Goal: Navigation & Orientation: Understand site structure

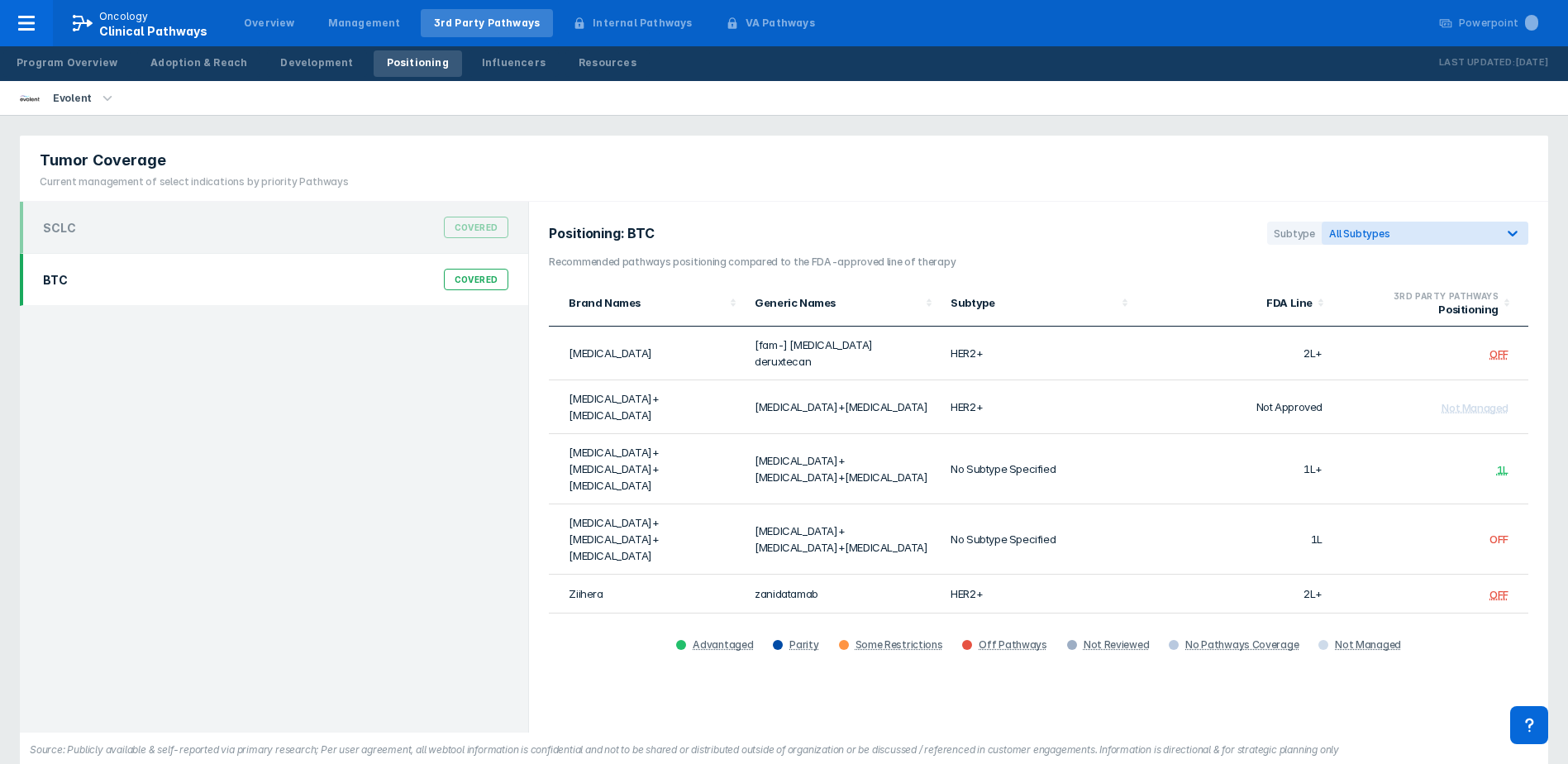
click at [222, 282] on div "BTC Covered" at bounding box center [275, 279] width 485 height 31
click at [579, 69] on div "Resources" at bounding box center [607, 63] width 58 height 15
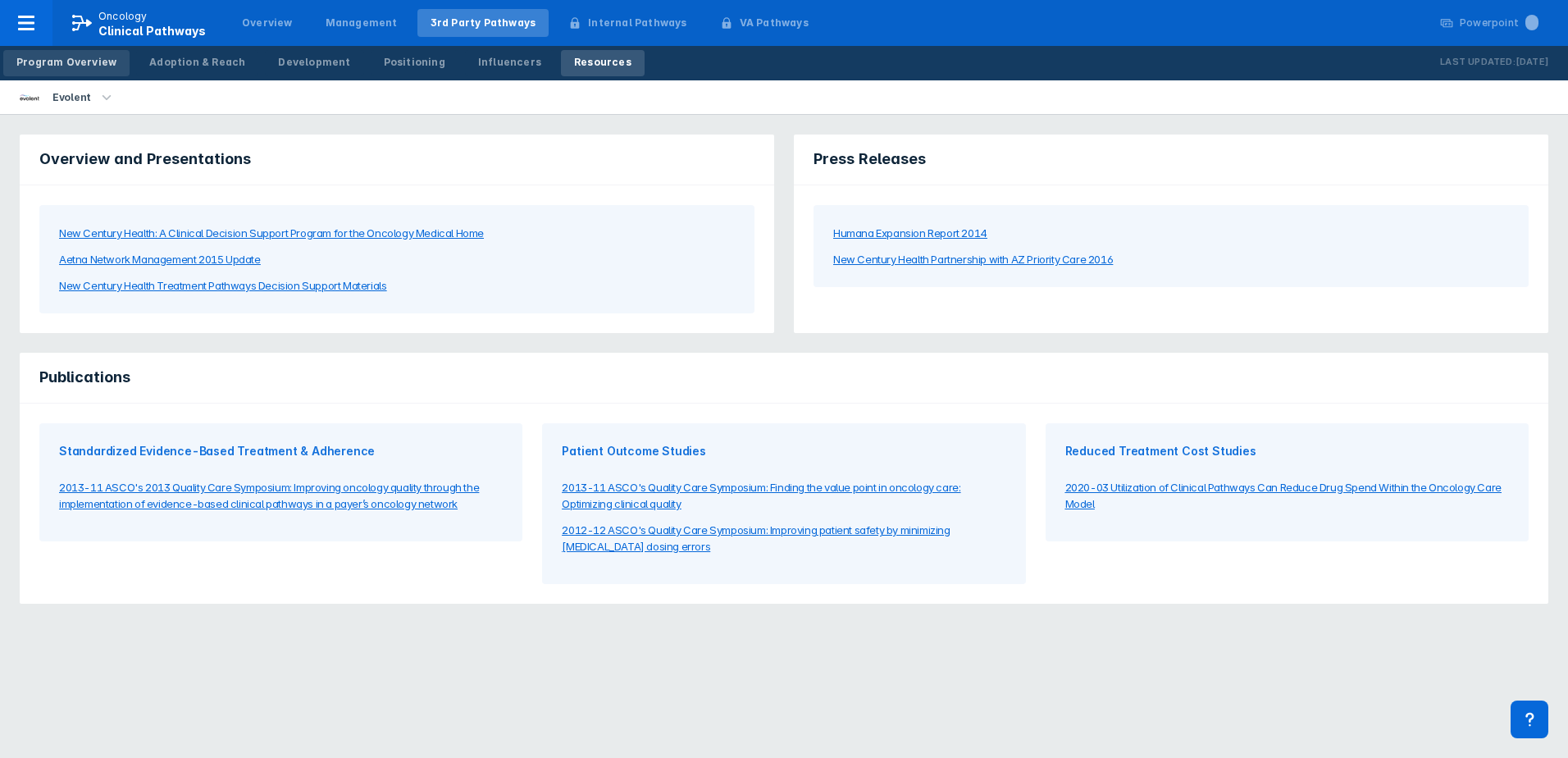
click at [84, 59] on div "Program Overview" at bounding box center [67, 63] width 100 height 15
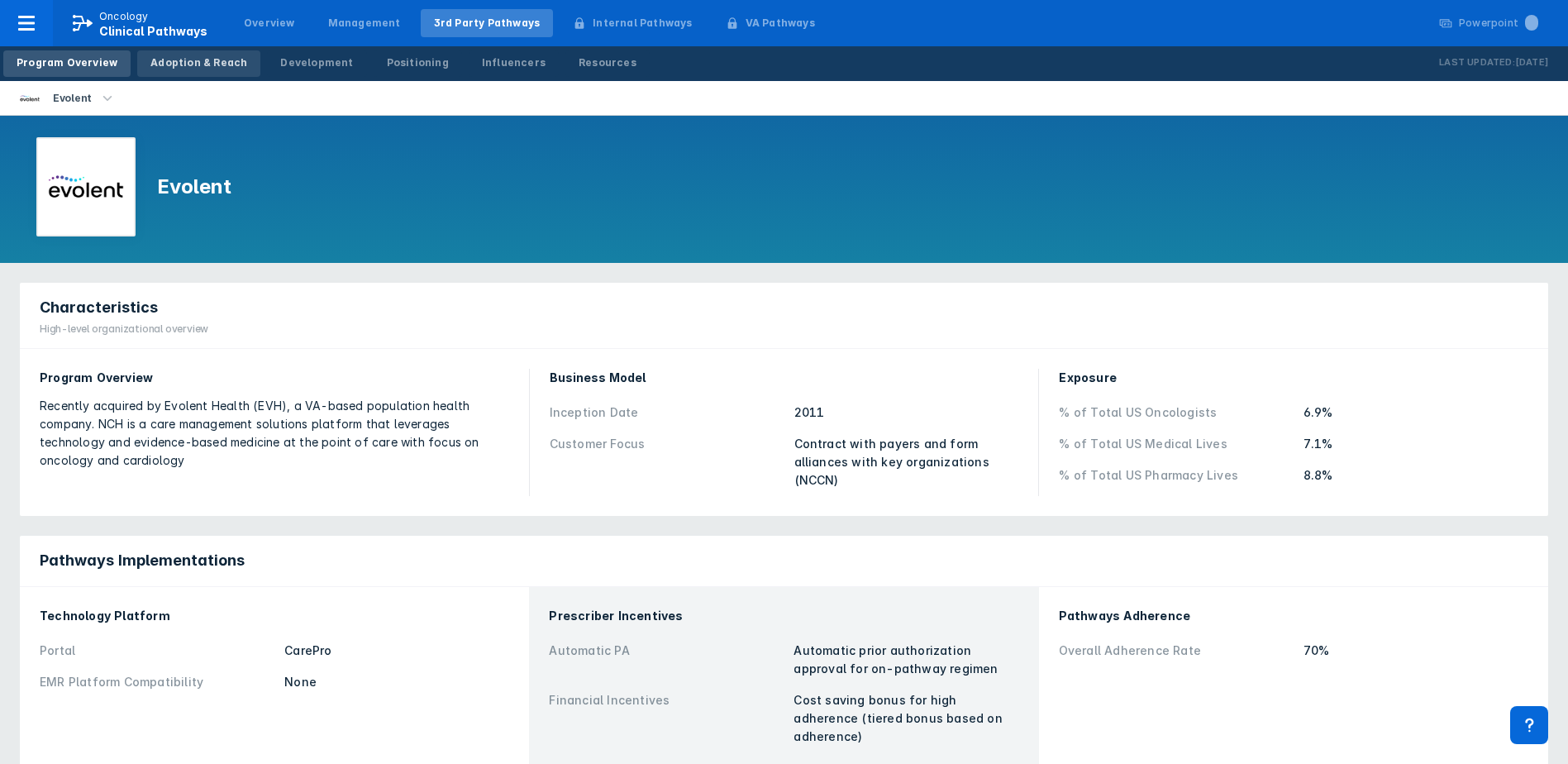
click at [216, 52] on link "Adoption & Reach" at bounding box center [199, 63] width 123 height 26
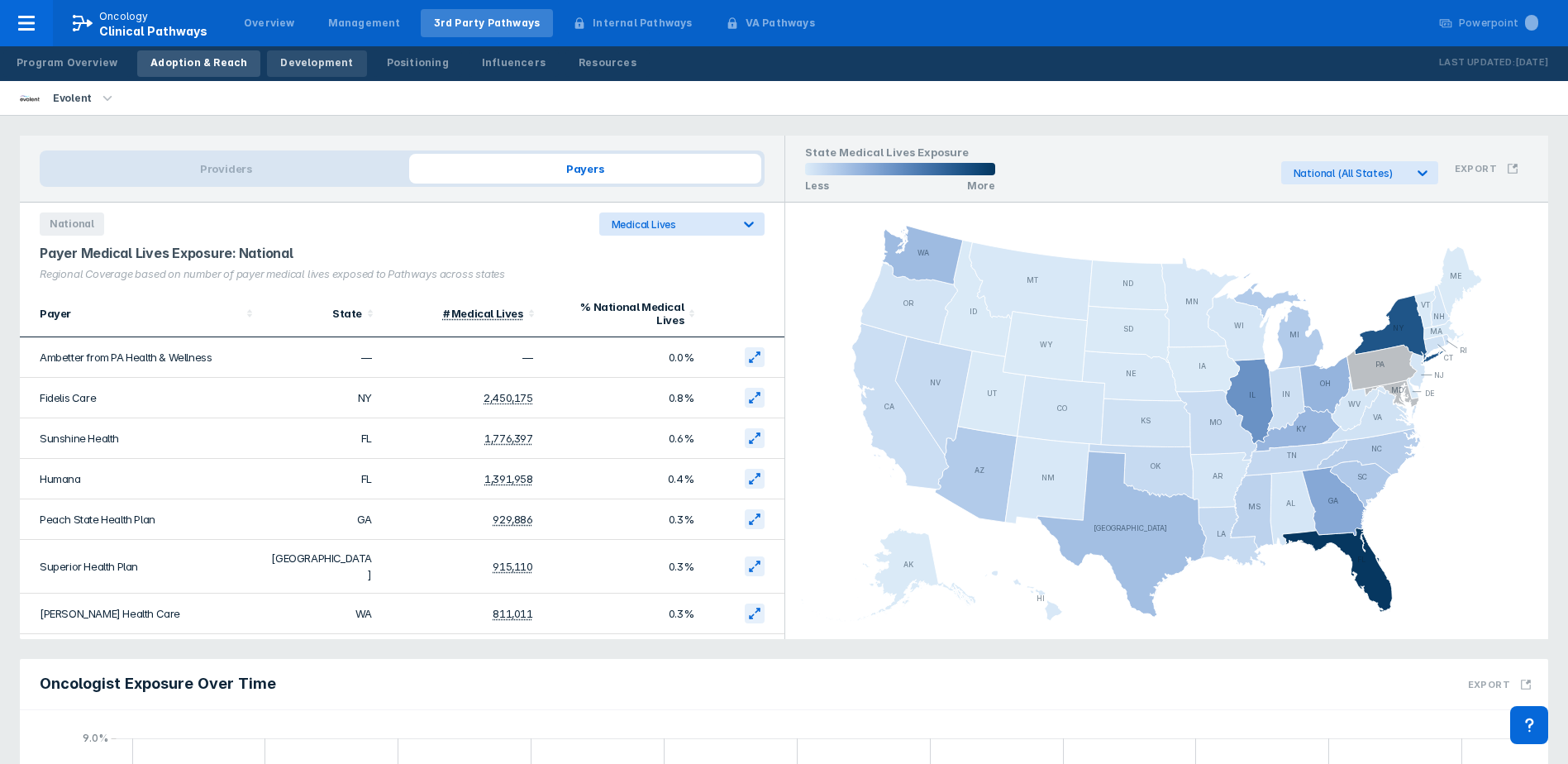
click at [308, 70] on link "Development" at bounding box center [317, 63] width 100 height 26
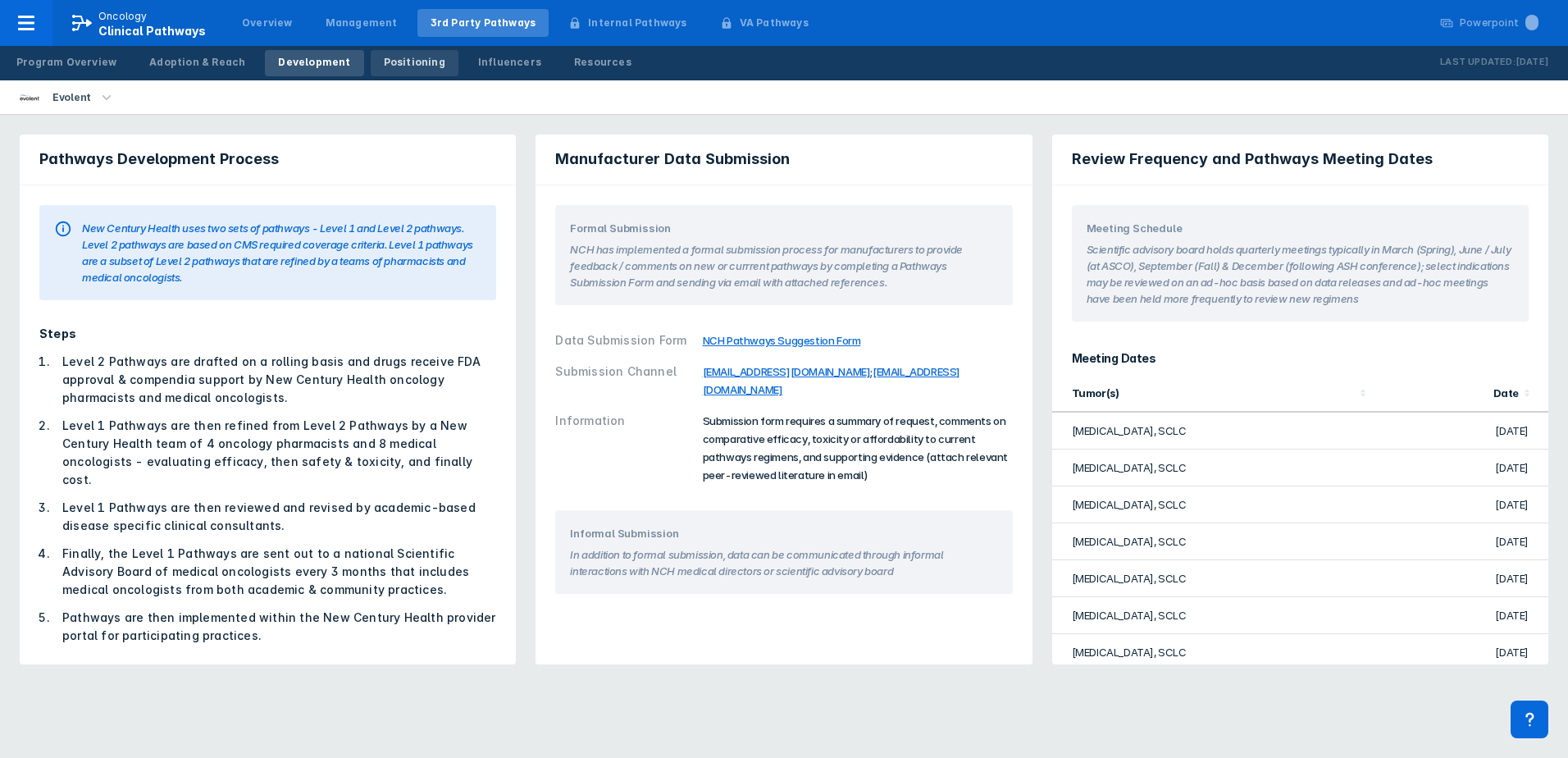
click at [394, 53] on link "Positioning" at bounding box center [414, 63] width 88 height 26
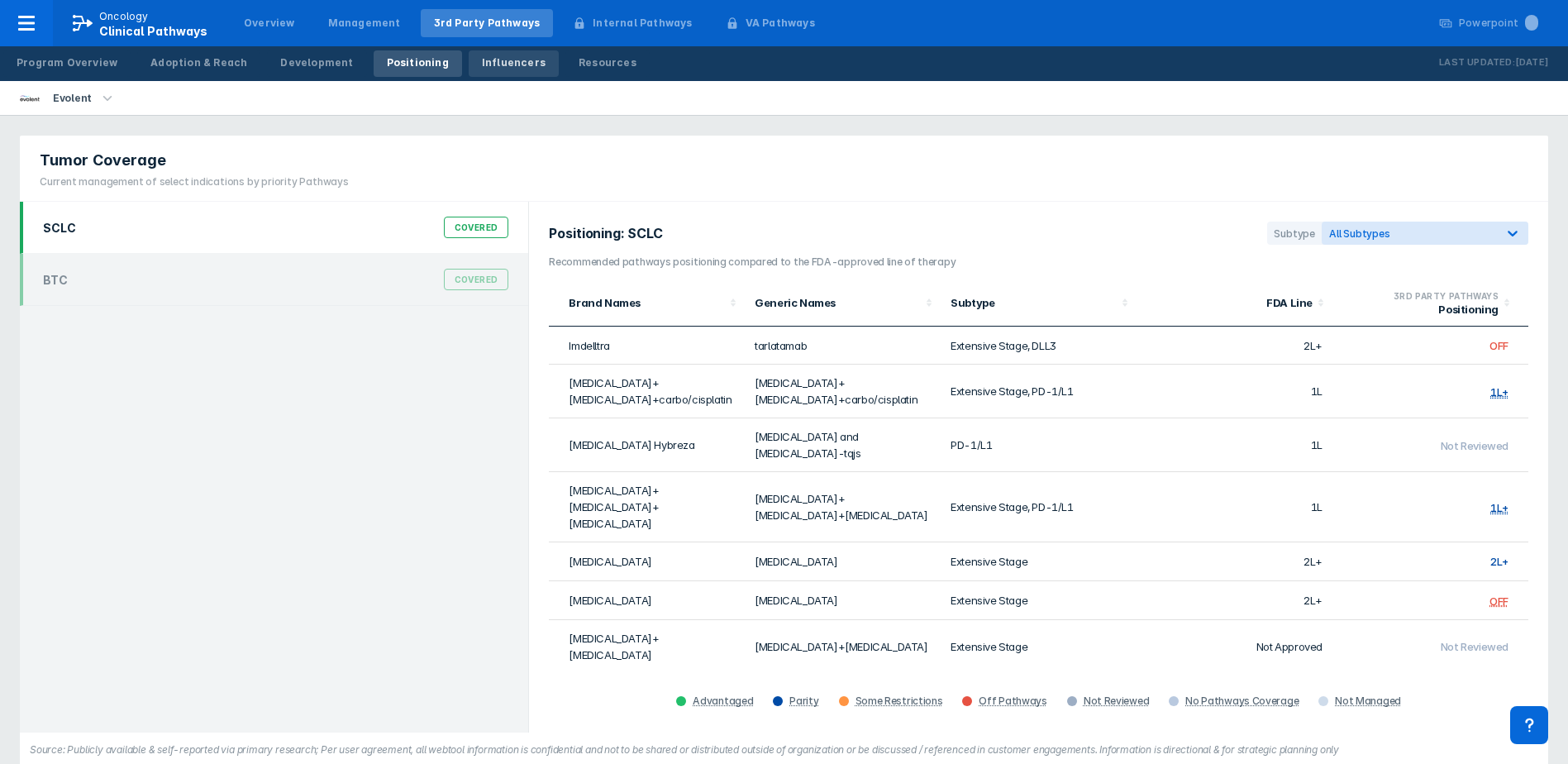
click at [482, 63] on div "Influencers" at bounding box center [513, 63] width 63 height 15
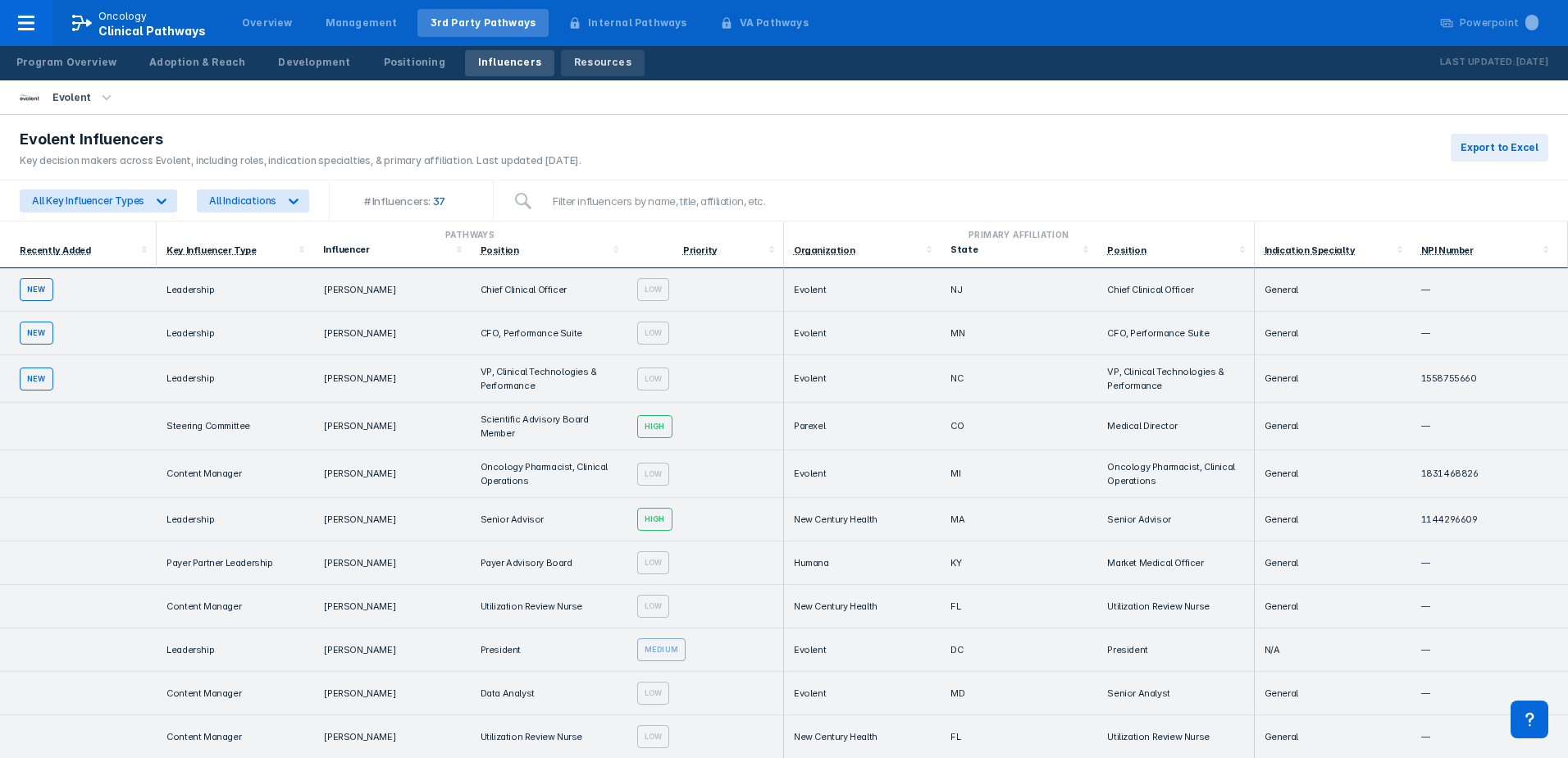
click at [573, 71] on link "Resources" at bounding box center [602, 63] width 84 height 26
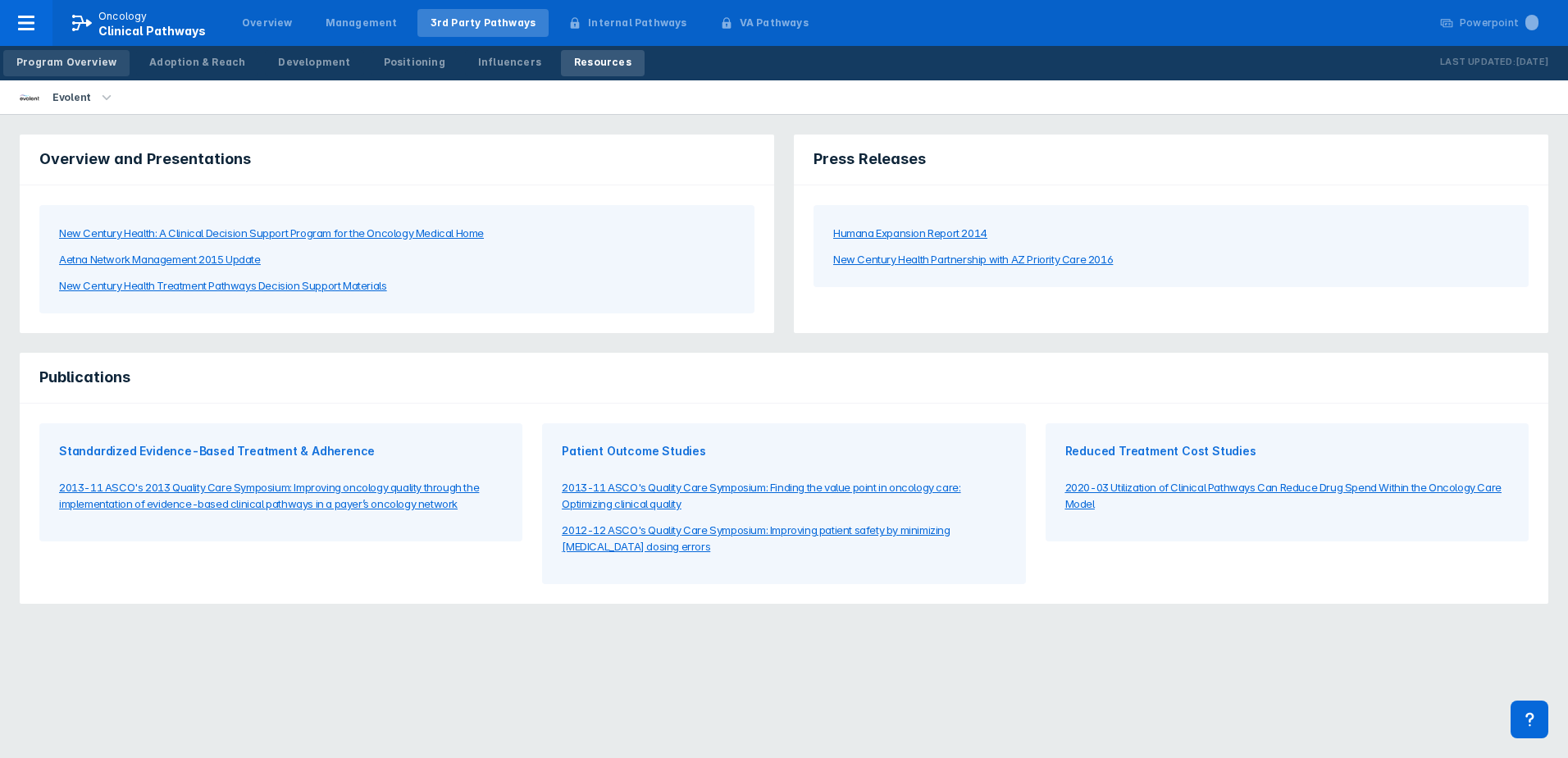
click at [65, 55] on div "Program Overview" at bounding box center [67, 63] width 100 height 15
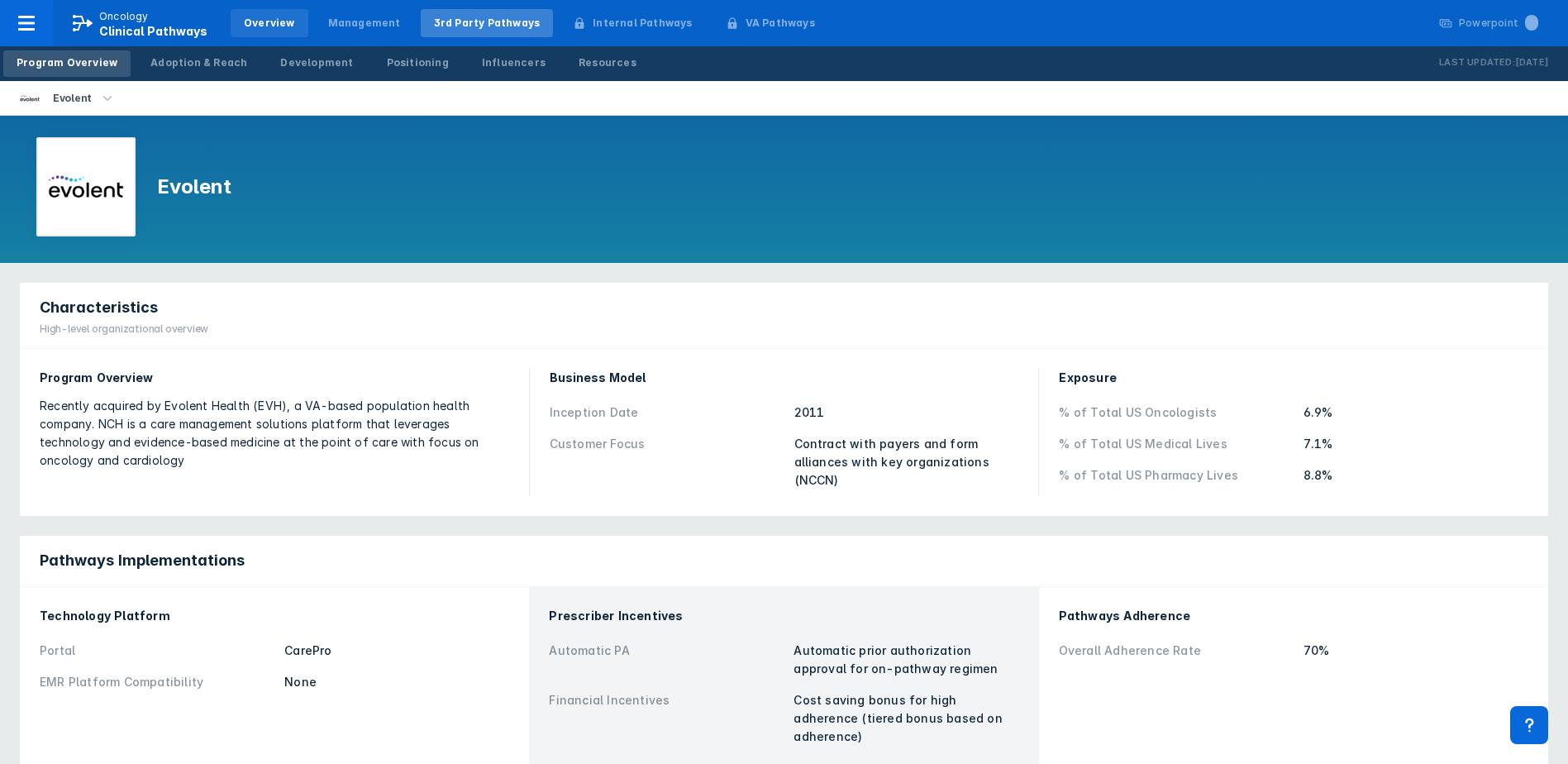
click at [271, 26] on div "Overview" at bounding box center [269, 24] width 51 height 15
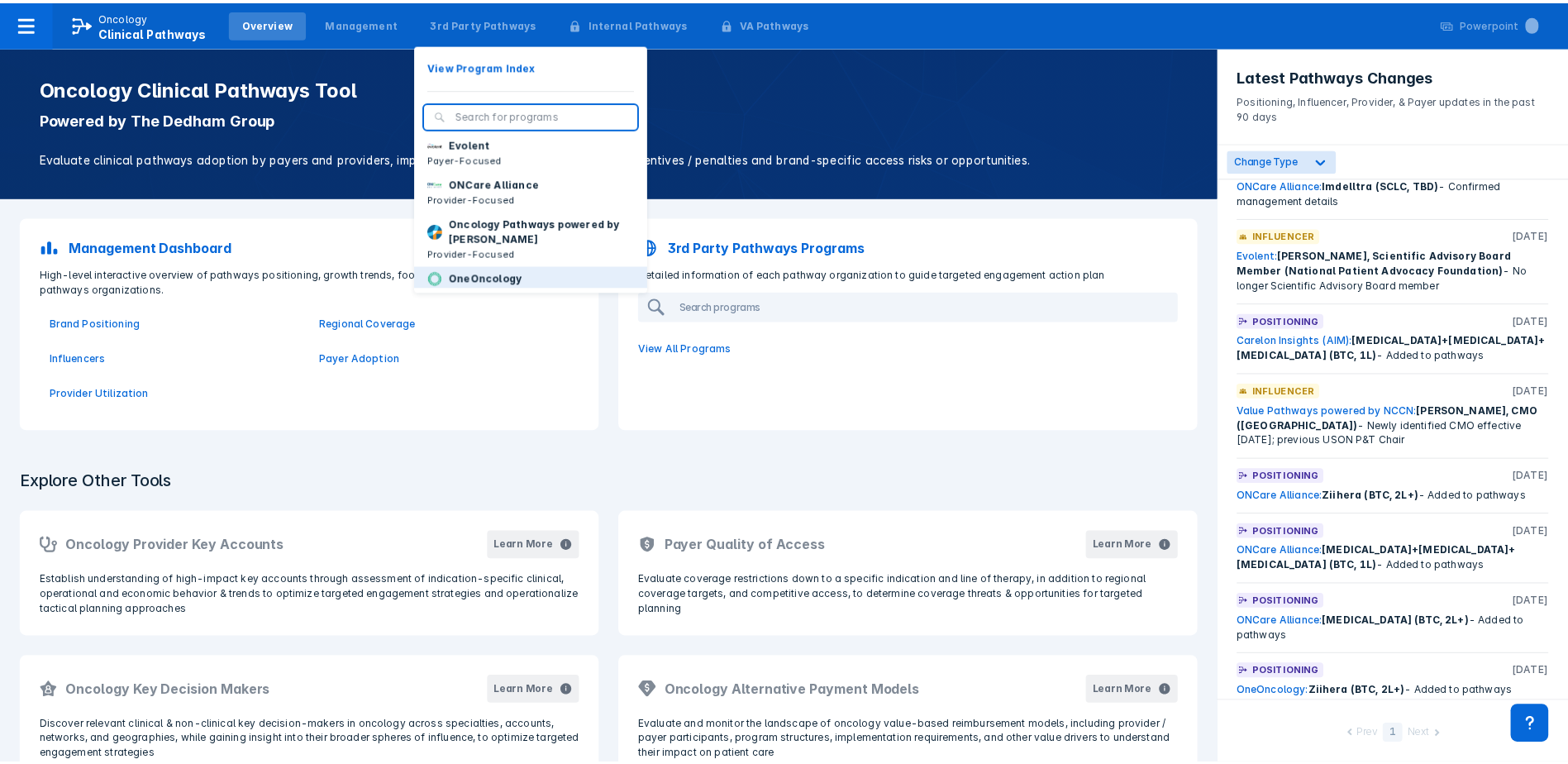
scroll to position [111, 0]
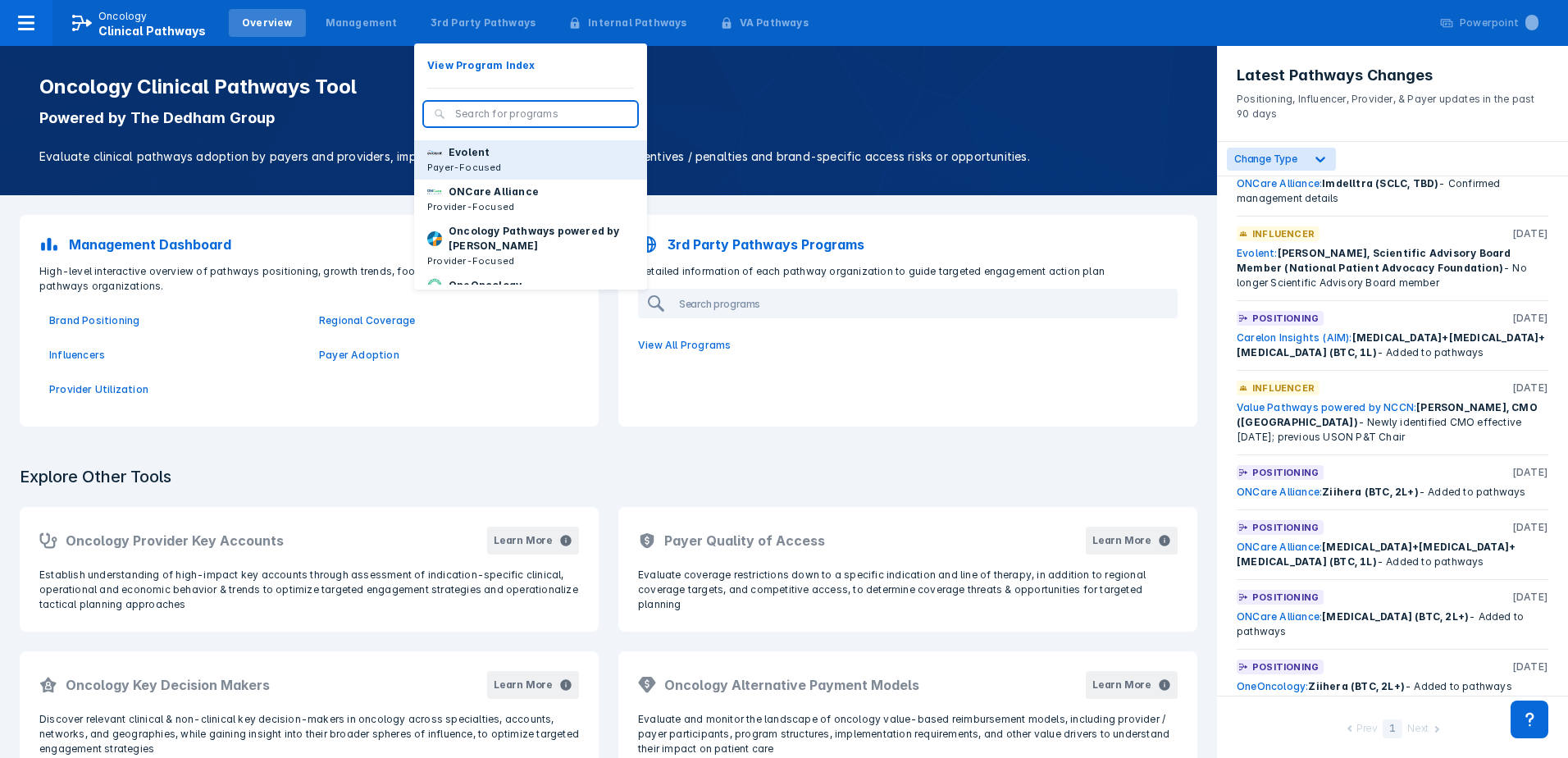
click at [479, 175] on p "Payer-Focused" at bounding box center [464, 167] width 74 height 15
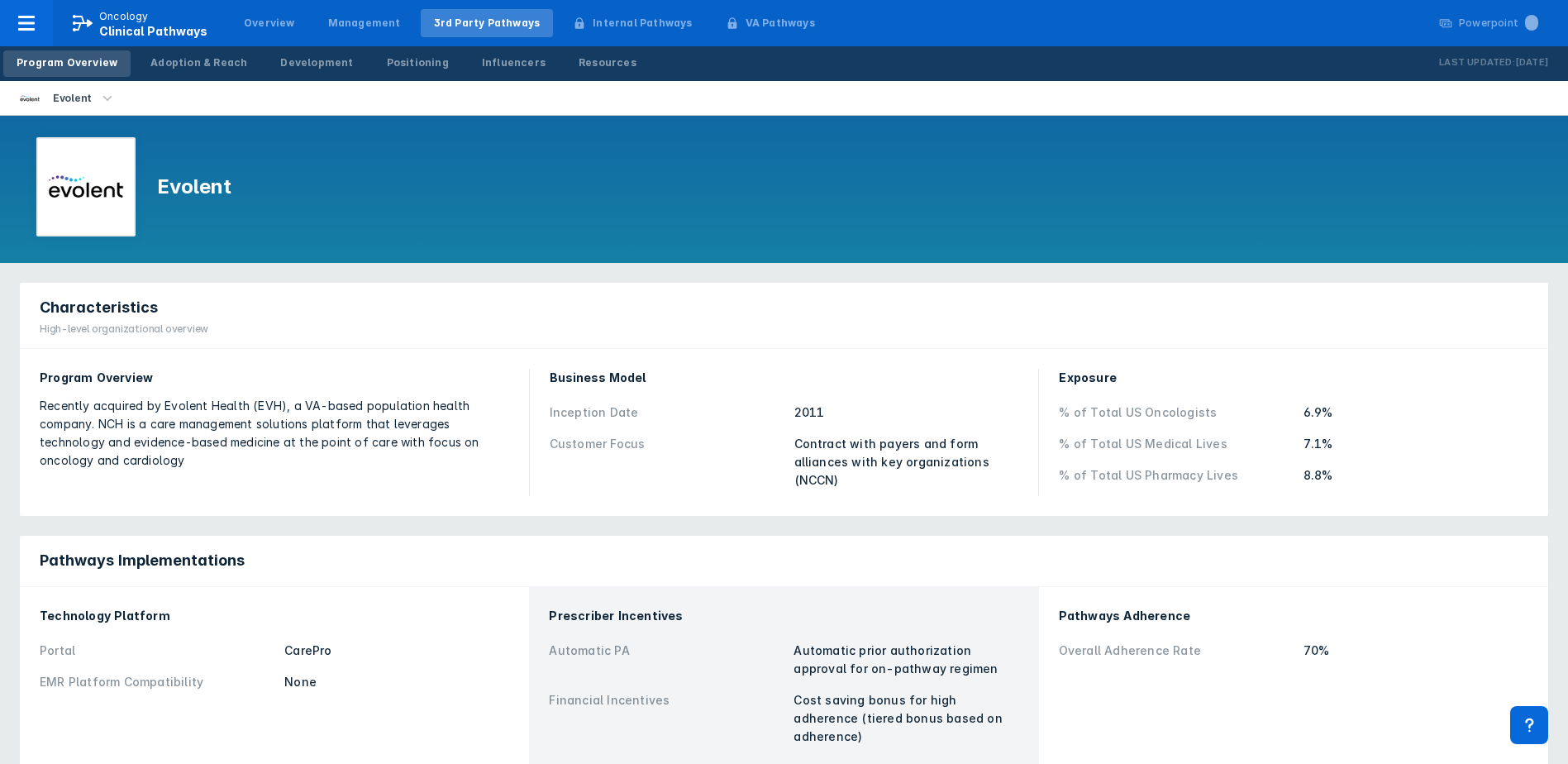
click at [482, 335] on div "Characteristics High-level organizational overview" at bounding box center [784, 315] width 1528 height 66
